Goal: Task Accomplishment & Management: Complete application form

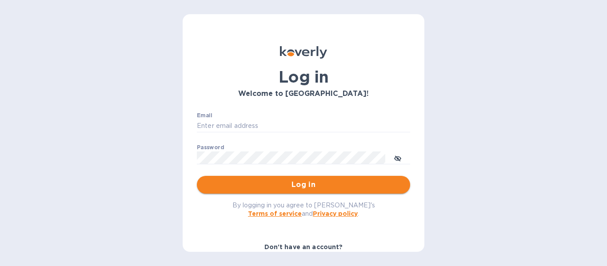
type input "ian@winesmithco.com"
click at [274, 184] on span "Log in" at bounding box center [303, 184] width 199 height 11
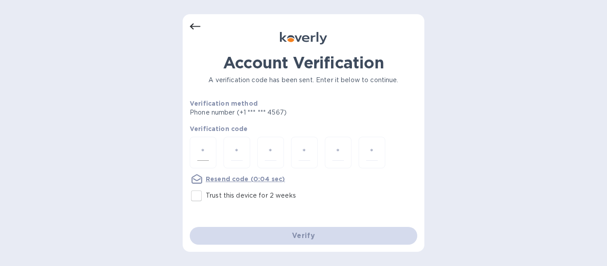
click at [194, 155] on div at bounding box center [203, 153] width 27 height 32
type input "7"
type input "0"
type input "3"
type input "6"
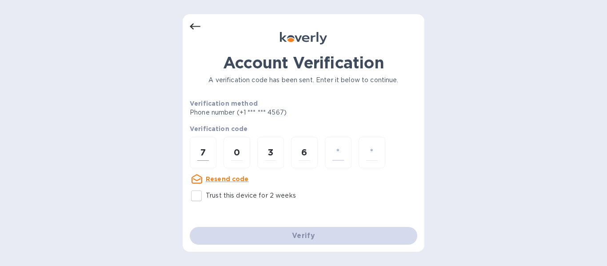
type input "5"
type input "9"
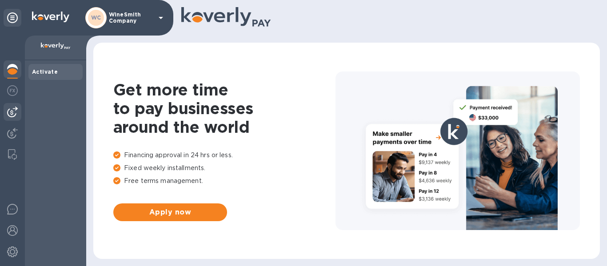
click at [13, 113] on img at bounding box center [12, 112] width 11 height 11
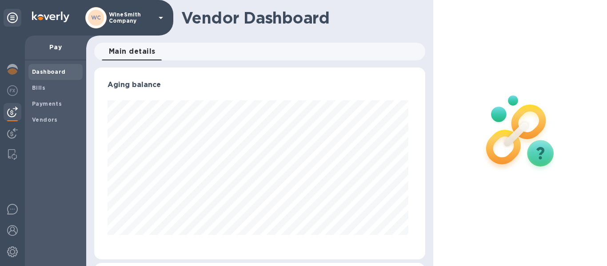
scroll to position [192, 328]
click at [39, 92] on span "Bills" at bounding box center [38, 88] width 13 height 9
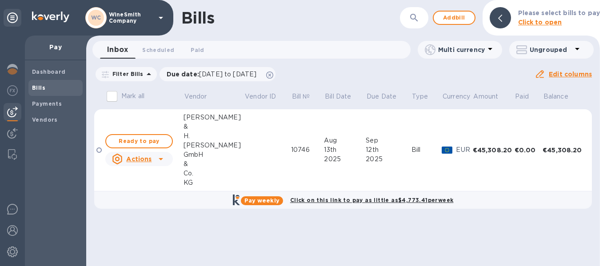
click at [42, 88] on b "Bills" at bounding box center [38, 87] width 13 height 7
click at [42, 76] on span "Dashboard" at bounding box center [49, 72] width 34 height 9
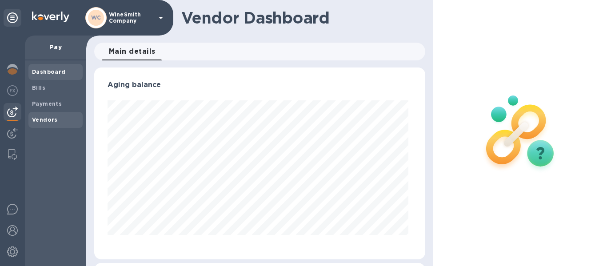
click at [47, 119] on b "Vendors" at bounding box center [45, 119] width 26 height 7
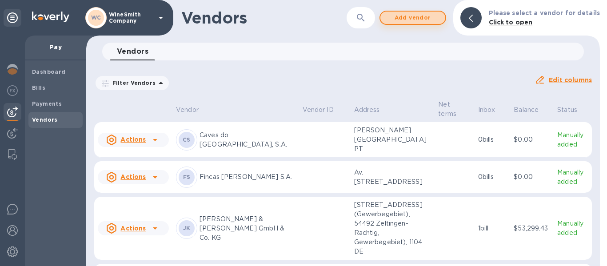
click at [413, 15] on span "Add vendor" at bounding box center [412, 17] width 51 height 11
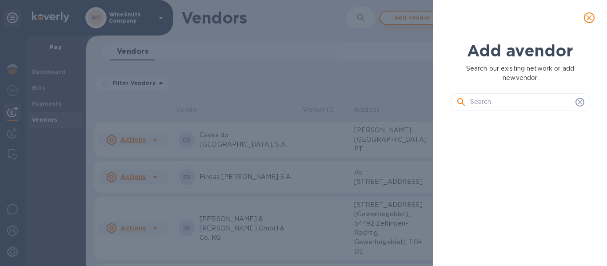
scroll to position [120, 144]
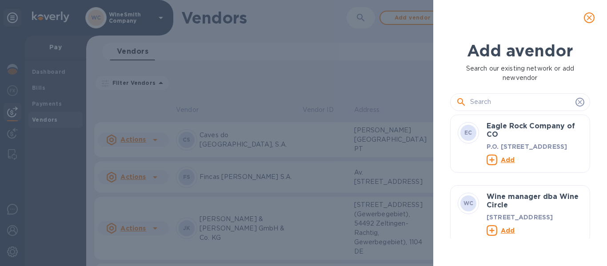
click at [506, 101] on input "text" at bounding box center [521, 102] width 102 height 13
paste input "[PERSON_NAME] [PERSON_NAME] Lima & [PERSON_NAME], Lda"
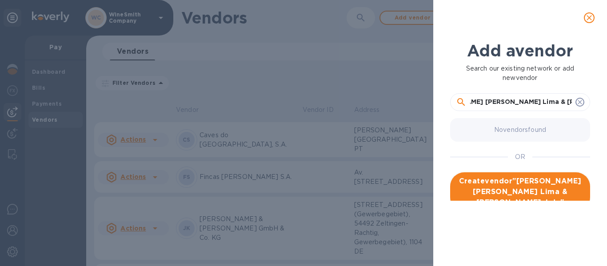
type input "[PERSON_NAME] [PERSON_NAME] Lima & [PERSON_NAME], Lda"
click at [529, 188] on span "Create vendor " [PERSON_NAME] [PERSON_NAME] Lima & [PERSON_NAME], Lda "" at bounding box center [520, 192] width 126 height 32
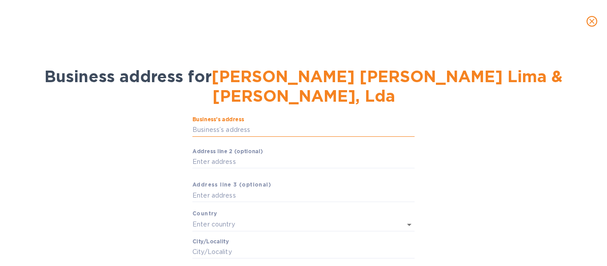
click at [259, 124] on input "Business’s аddress" at bounding box center [303, 130] width 222 height 13
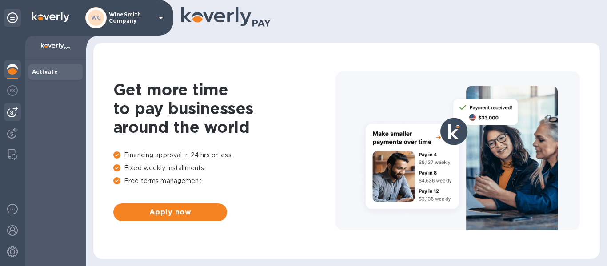
click at [12, 113] on img at bounding box center [12, 112] width 11 height 11
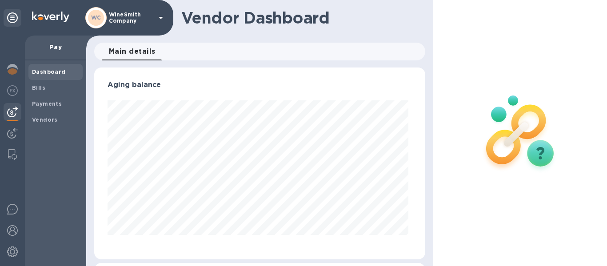
scroll to position [192, 328]
click at [14, 94] on img at bounding box center [12, 90] width 11 height 11
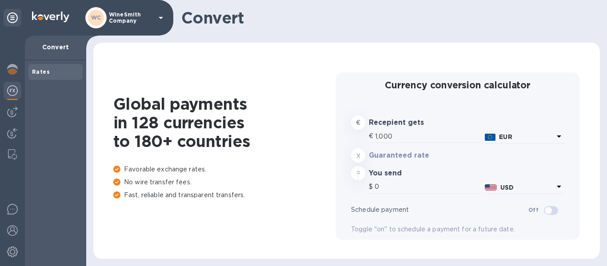
type input "1,176.78"
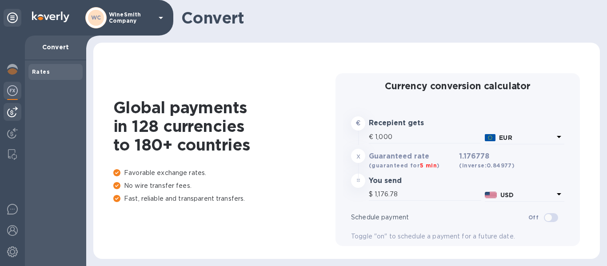
click at [12, 110] on img at bounding box center [12, 112] width 11 height 11
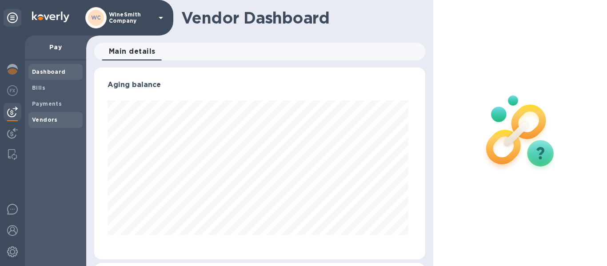
click at [42, 118] on b "Vendors" at bounding box center [45, 119] width 26 height 7
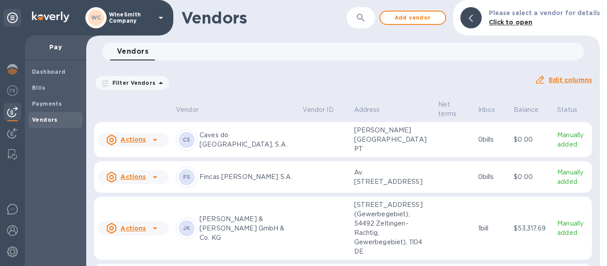
click at [299, 115] on th "Vendor ID" at bounding box center [325, 111] width 52 height 24
click at [425, 19] on span "Add vendor" at bounding box center [412, 17] width 51 height 11
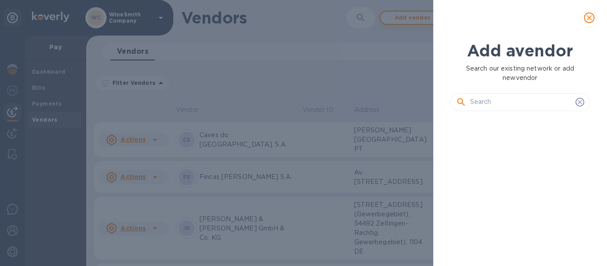
scroll to position [120, 144]
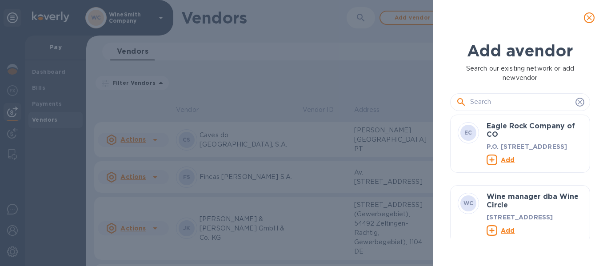
click at [490, 102] on input "text" at bounding box center [521, 102] width 102 height 13
paste input "[STREET_ADDRESS][PERSON_NAME]"
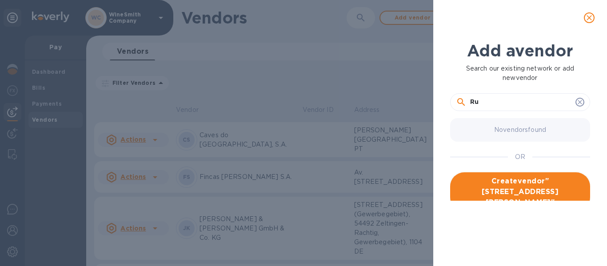
type input "R"
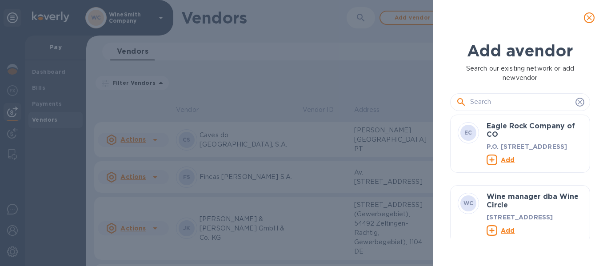
paste input "[PERSON_NAME] [PERSON_NAME] Lima & [PERSON_NAME], Lda"
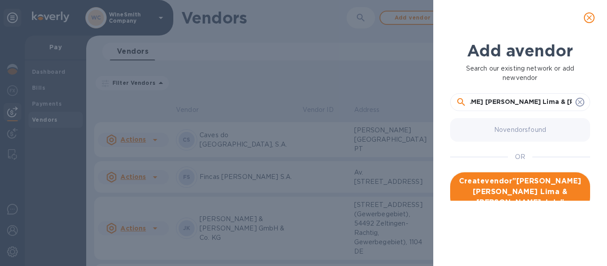
type input "[PERSON_NAME] [PERSON_NAME] Lima & [PERSON_NAME], Lda"
click at [516, 189] on span "Create vendor " [PERSON_NAME] [PERSON_NAME] Lima & [PERSON_NAME], Lda "" at bounding box center [520, 192] width 126 height 32
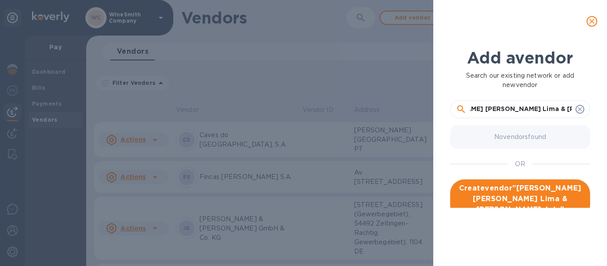
scroll to position [0, 0]
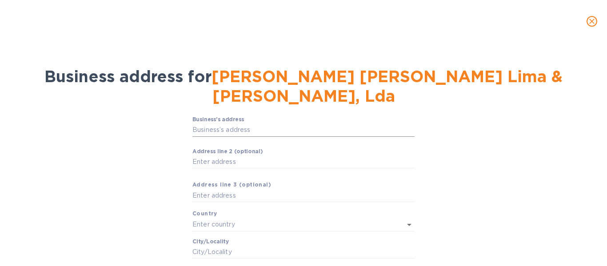
click at [274, 124] on input "Business’s аddress" at bounding box center [303, 130] width 222 height 13
paste input "[STREET_ADDRESS][PERSON_NAME]"
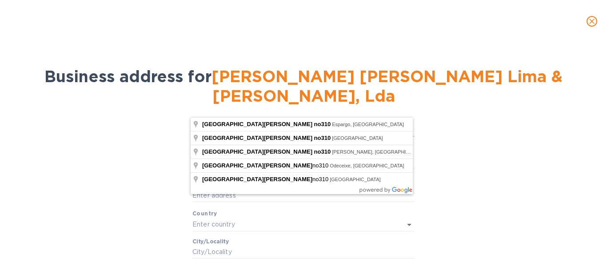
type input "[STREET_ADDRESS][PERSON_NAME]"
click at [307, 124] on input "[STREET_ADDRESS][PERSON_NAME]" at bounding box center [303, 130] width 222 height 13
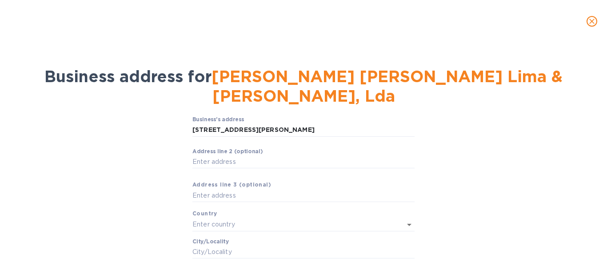
click at [140, 150] on div "Business’s аddress [GEOGRAPHIC_DATA][PERSON_NAME] ​ Аddress line 2 (optional) ​…" at bounding box center [304, 234] width 584 height 246
click at [207, 155] on input "Аddress line 2 (optional)" at bounding box center [303, 161] width 222 height 13
paste input "UF Freguesias [PERSON_NAME] do Rei e Várzea Cova"
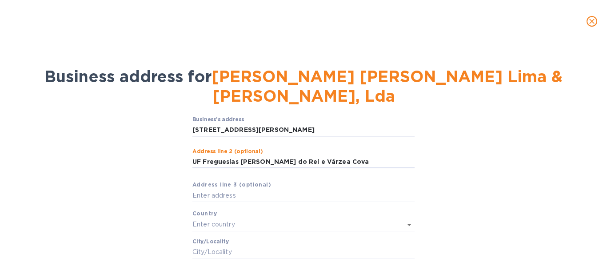
type input "UF Freguesias [PERSON_NAME] do Rei e Várzea Cova"
click at [254, 218] on input "text" at bounding box center [290, 224] width 197 height 13
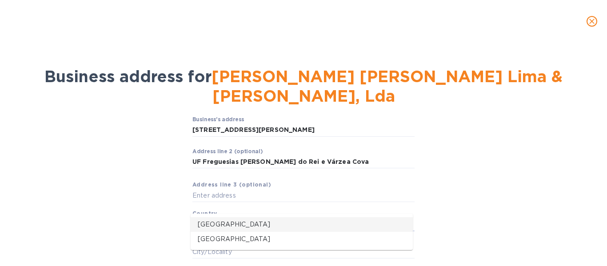
click at [243, 229] on li "[GEOGRAPHIC_DATA]" at bounding box center [302, 224] width 222 height 15
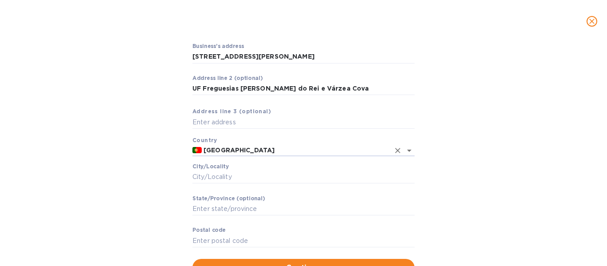
scroll to position [75, 0]
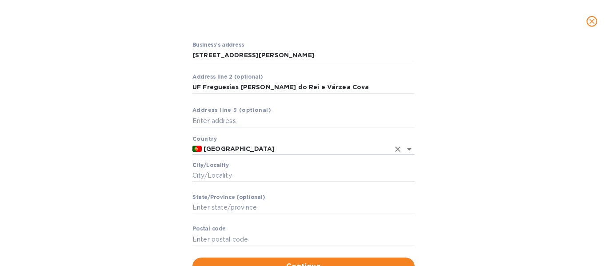
type input "[GEOGRAPHIC_DATA]"
click at [258, 169] on input "Сity/Locаlity" at bounding box center [303, 175] width 222 height 13
paste input "4820-820 Fafe"
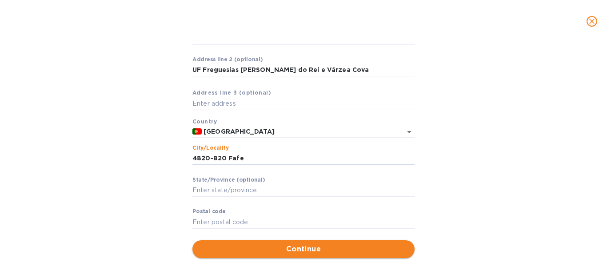
type input "4820-820 Fafe"
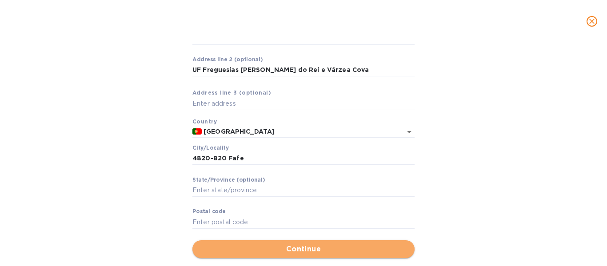
click at [308, 244] on span "Continue" at bounding box center [303, 249] width 208 height 11
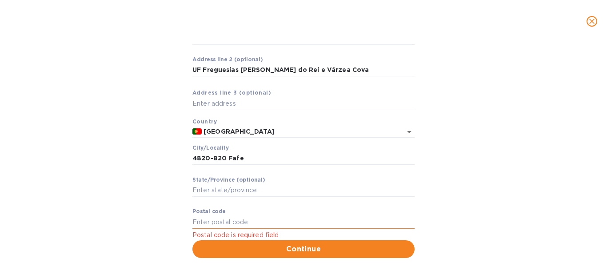
click at [246, 215] on input "Pоstal cоde" at bounding box center [303, 221] width 222 height 13
type input "4820-820"
drag, startPoint x: 224, startPoint y: 138, endPoint x: 179, endPoint y: 136, distance: 45.8
click at [179, 136] on div "Business’s аddress [GEOGRAPHIC_DATA][PERSON_NAME] ​ Аddress line 2 (optional) U…" at bounding box center [304, 141] width 584 height 244
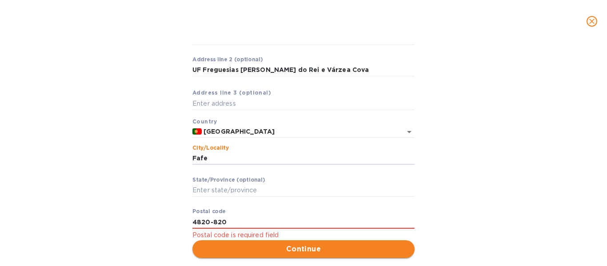
type input "Fafe"
click at [265, 244] on span "Continue" at bounding box center [303, 249] width 208 height 11
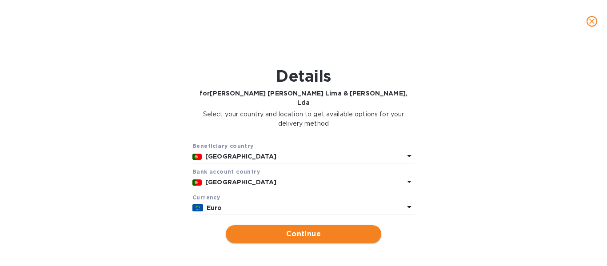
click at [273, 229] on span "Continue" at bounding box center [303, 234] width 141 height 11
type input "[PERSON_NAME] [PERSON_NAME] Lima & [PERSON_NAME], Lda"
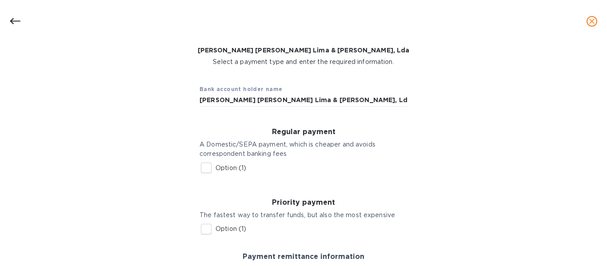
scroll to position [48, 0]
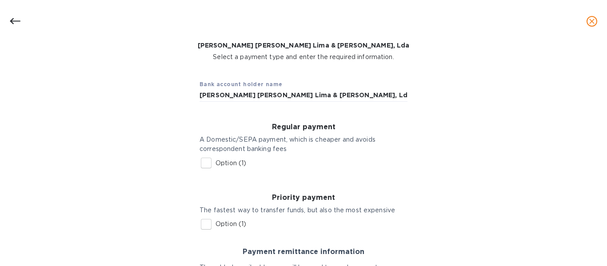
click at [205, 163] on input "Option (1)" at bounding box center [206, 163] width 19 height 19
checkbox input "true"
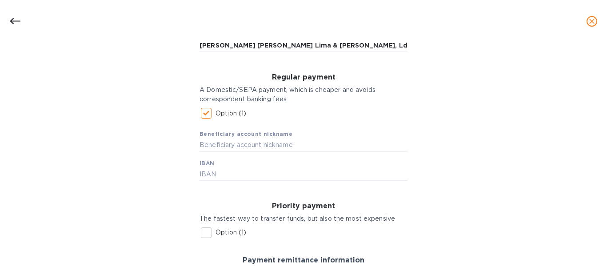
scroll to position [100, 0]
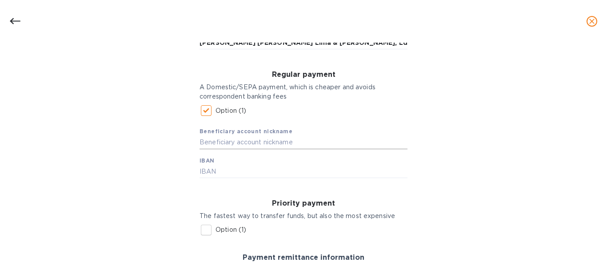
click at [281, 143] on input "text" at bounding box center [303, 142] width 208 height 13
type input "Vinhos Norte"
click at [273, 170] on input "text" at bounding box center [303, 171] width 208 height 13
paste input "[FINANCIAL_ID]"
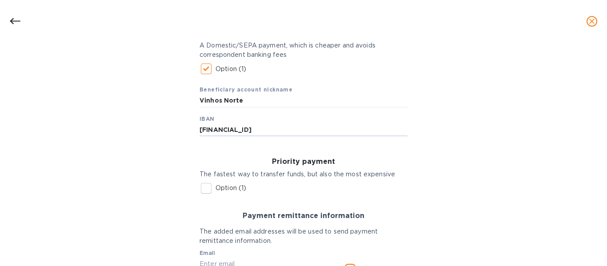
type input "[FINANCIAL_ID]"
click at [411, 188] on div "Priority payment The fastest way to transfer funds, but also the most expensive…" at bounding box center [303, 178] width 222 height 54
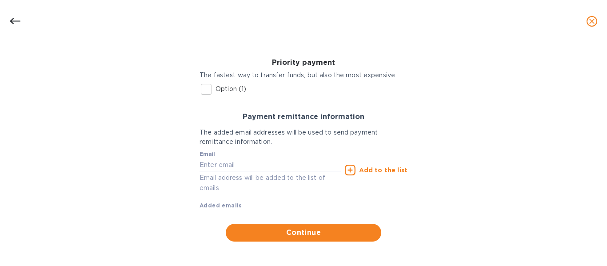
scroll to position [244, 0]
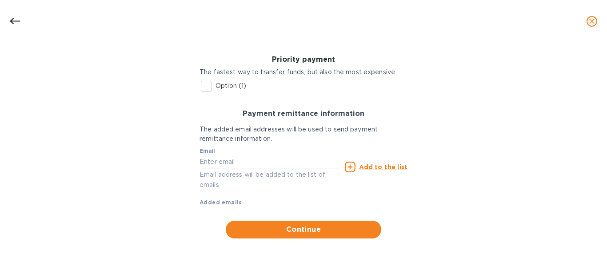
click at [251, 163] on input "text" at bounding box center [270, 161] width 142 height 13
paste input "[EMAIL_ADDRESS][DOMAIN_NAME]"
type input "[EMAIL_ADDRESS][DOMAIN_NAME]"
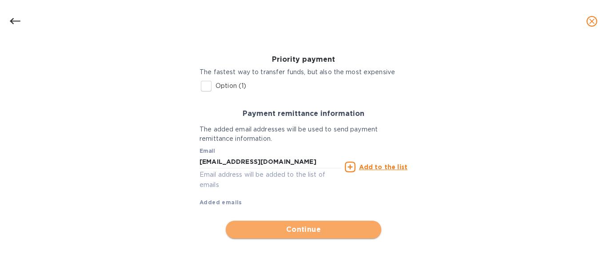
click at [306, 233] on span "Continue" at bounding box center [303, 229] width 141 height 11
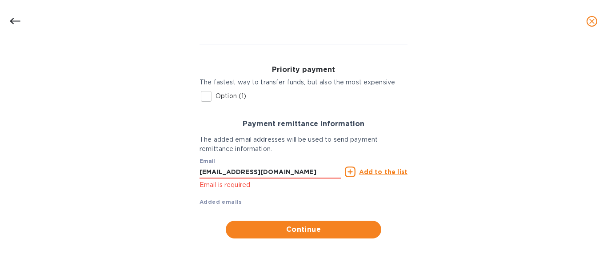
click at [246, 187] on p "Email is required" at bounding box center [270, 185] width 142 height 10
click at [302, 172] on input "[EMAIL_ADDRESS][DOMAIN_NAME]" at bounding box center [270, 171] width 142 height 13
click at [321, 229] on span "Continue" at bounding box center [303, 229] width 141 height 11
click at [375, 174] on u "Add to the list" at bounding box center [383, 171] width 48 height 7
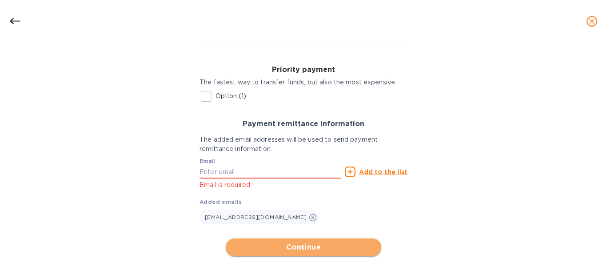
click at [313, 247] on span "Continue" at bounding box center [303, 247] width 141 height 11
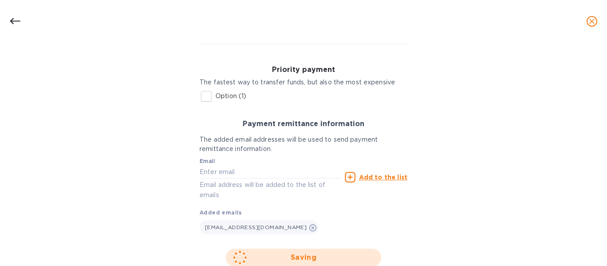
scroll to position [113, 0]
